Goal: Navigation & Orientation: Find specific page/section

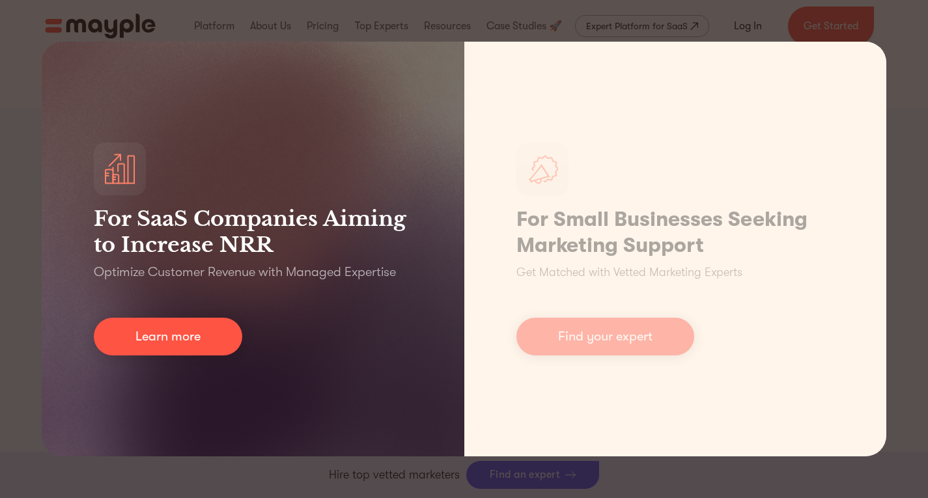
scroll to position [1749, 0]
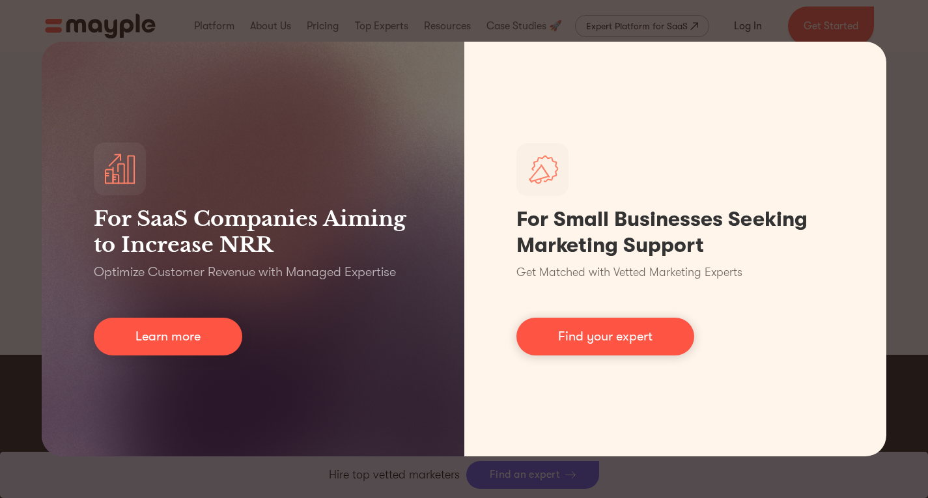
click at [906, 326] on div "For SaaS Companies Aiming to Increase NRR Optimize Customer Revenue with Manage…" at bounding box center [464, 249] width 928 height 498
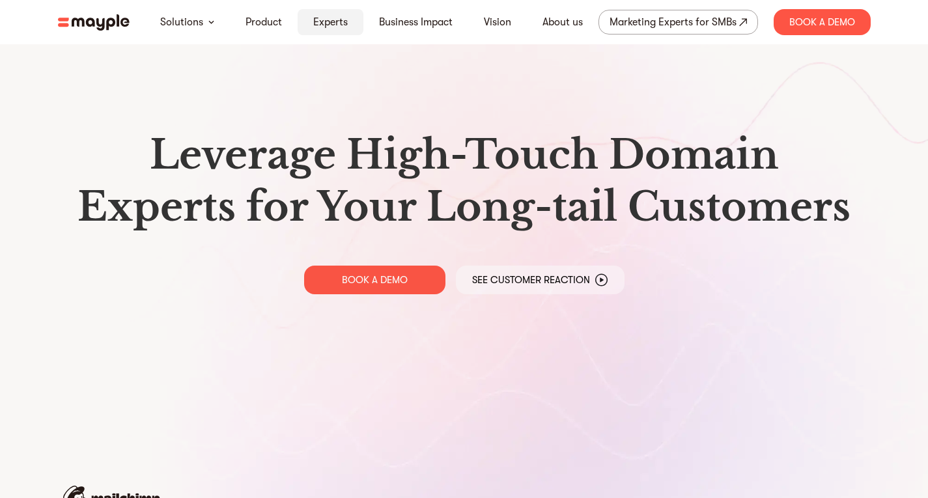
click at [333, 20] on link "Experts" at bounding box center [330, 22] width 35 height 16
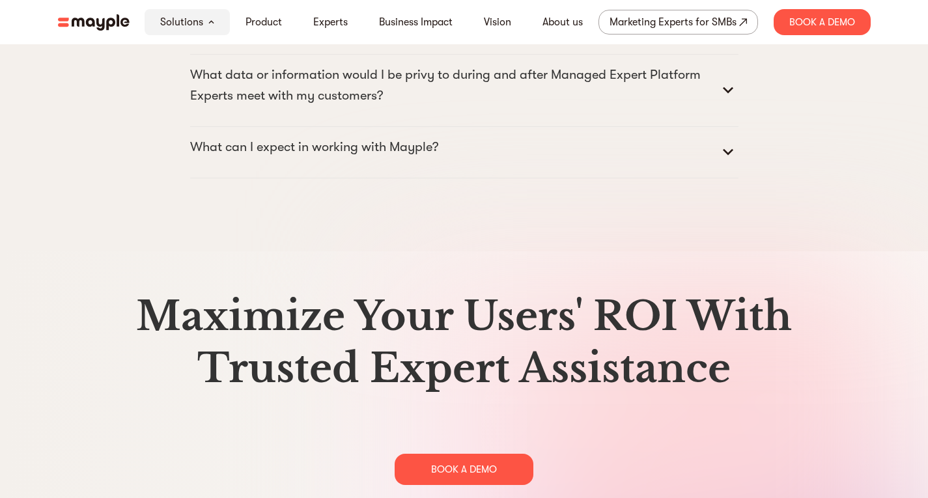
scroll to position [6704, 0]
